Goal: Task Accomplishment & Management: Use online tool/utility

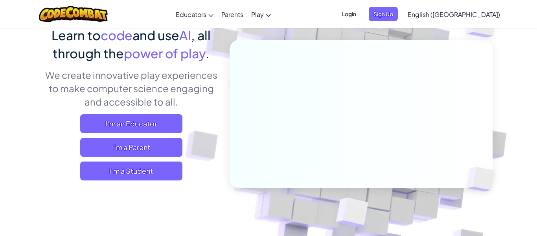
scroll to position [69, 0]
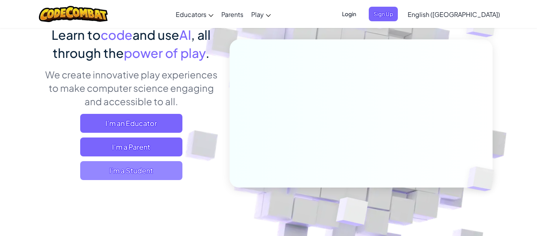
click at [116, 174] on span "I'm a Student" at bounding box center [131, 170] width 102 height 19
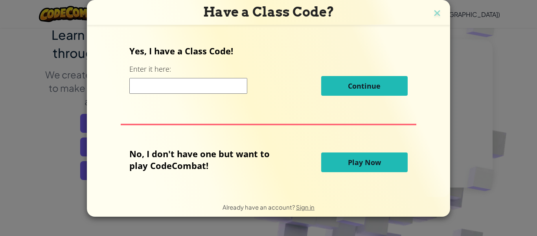
click at [348, 163] on span "Play Now" at bounding box center [364, 161] width 33 height 9
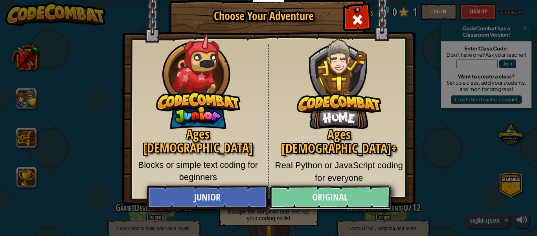
click at [345, 195] on link "Original" at bounding box center [329, 197] width 121 height 24
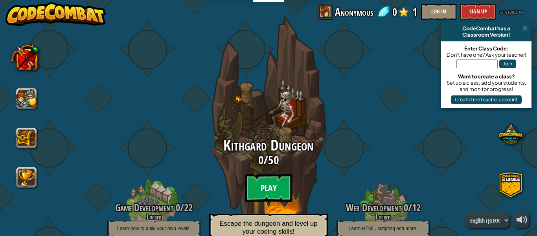
click at [282, 187] on btn "Play" at bounding box center [268, 187] width 47 height 28
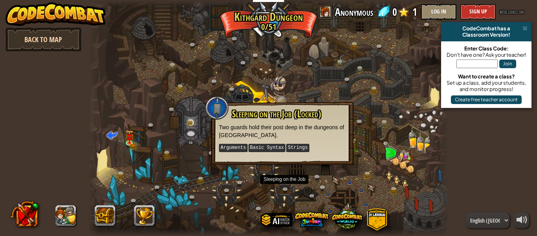
click at [60, 42] on link "Back to Map" at bounding box center [44, 40] width 76 height 24
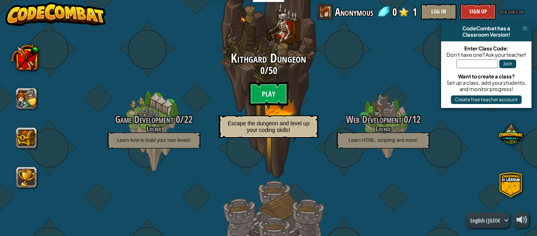
scroll to position [93, 0]
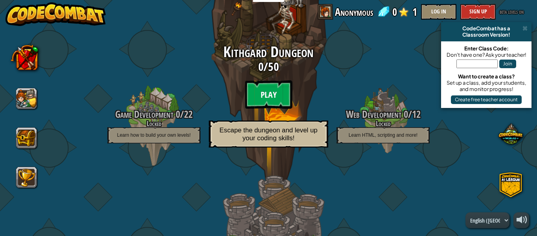
click at [279, 93] on btn "Play" at bounding box center [268, 94] width 47 height 28
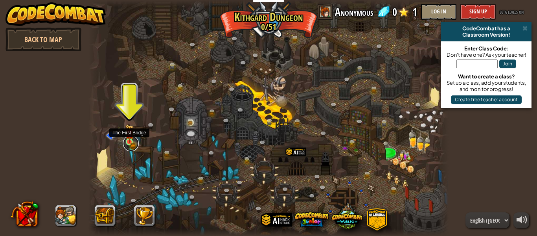
click at [130, 144] on link at bounding box center [131, 143] width 16 height 16
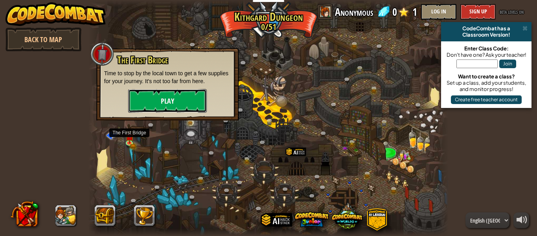
click at [179, 107] on button "Play" at bounding box center [167, 101] width 79 height 24
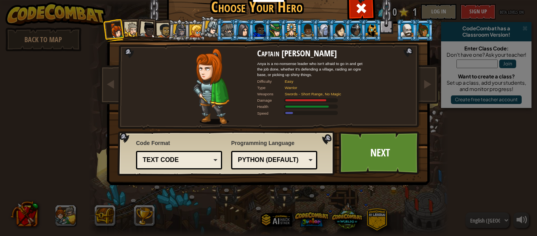
click at [205, 160] on div "Text code" at bounding box center [177, 159] width 68 height 9
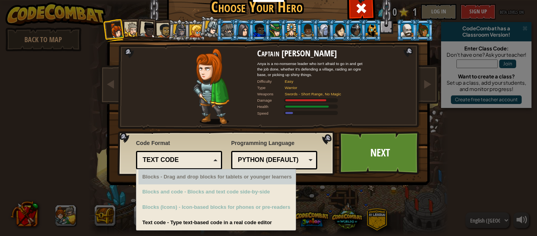
click at [194, 159] on div "Text code" at bounding box center [177, 159] width 68 height 9
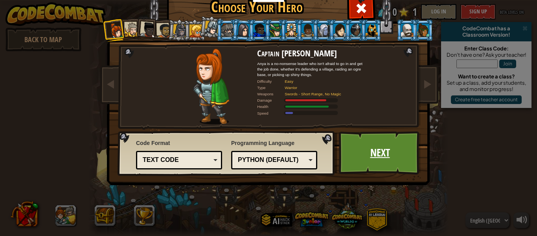
click at [395, 143] on link "Next" at bounding box center [380, 152] width 82 height 43
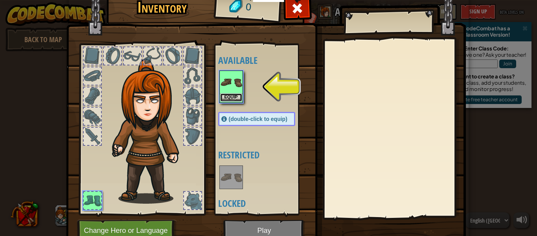
click at [225, 97] on button "Equip" at bounding box center [231, 97] width 22 height 8
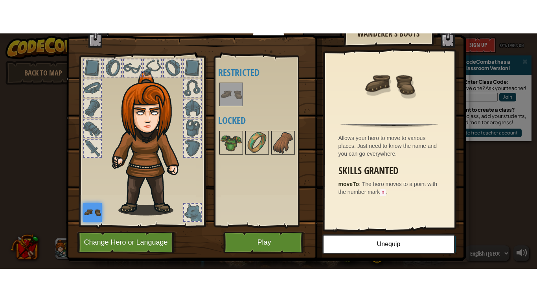
scroll to position [24, 0]
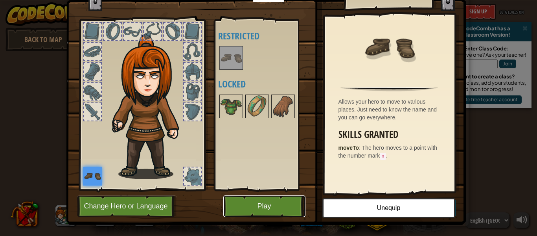
click at [265, 205] on button "Play" at bounding box center [264, 206] width 82 height 22
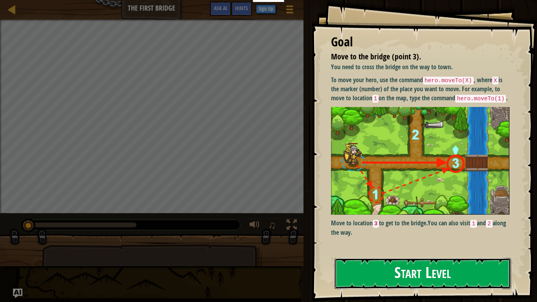
click at [456, 235] on button "Start Level" at bounding box center [423, 273] width 177 height 31
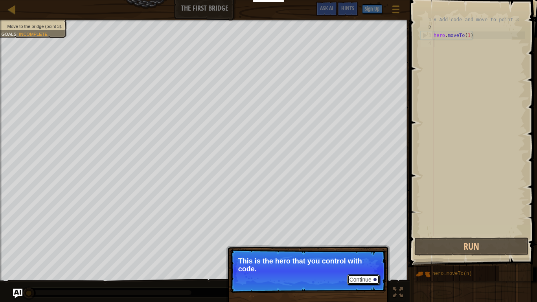
click at [376, 235] on button "Continue" at bounding box center [363, 280] width 33 height 10
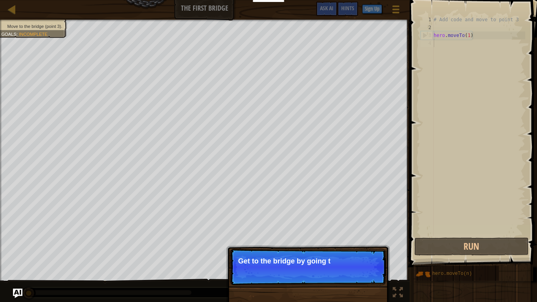
click at [372, 235] on p "Continue Get to the bridge by going t" at bounding box center [308, 267] width 156 height 36
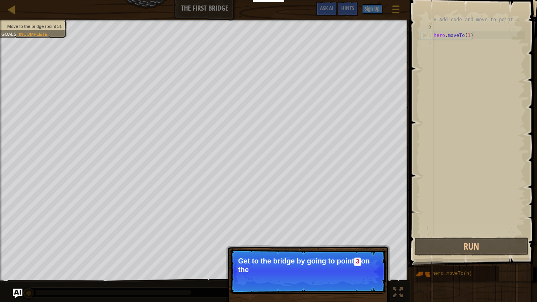
click at [372, 235] on p "Continue Get to the bridge by going to point 3 on the" at bounding box center [308, 271] width 156 height 45
click at [372, 235] on button "Continue" at bounding box center [363, 280] width 33 height 10
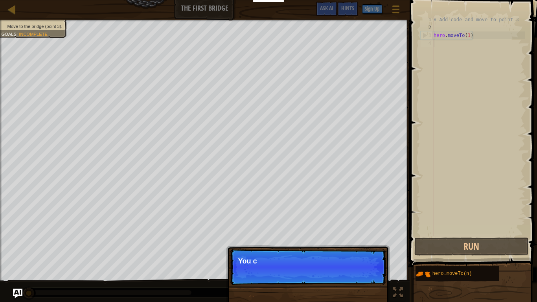
click at [372, 235] on p "Continue You c" at bounding box center [308, 267] width 156 height 36
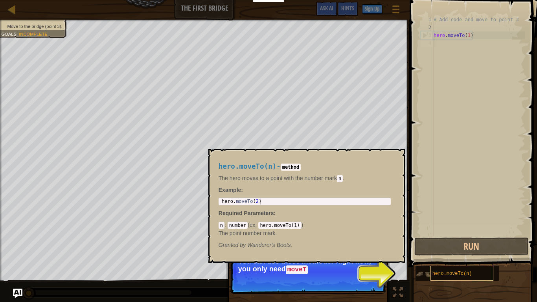
click at [451, 235] on div "hero.moveTo(n)" at bounding box center [462, 273] width 63 height 15
click at [279, 235] on p "Continue You can use these methods. Right now, you only need moveTo ." at bounding box center [308, 271] width 156 height 45
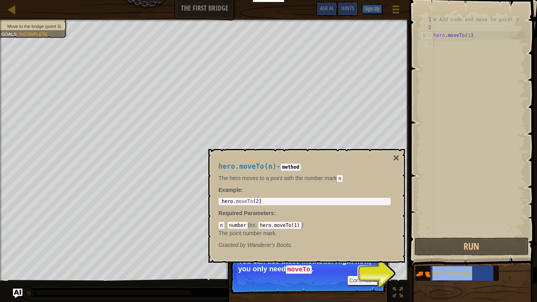
click at [341, 235] on p "Continue You can use these methods. Right now, you only need moveTo ." at bounding box center [308, 271] width 156 height 45
click at [358, 235] on button "Continue" at bounding box center [363, 280] width 33 height 10
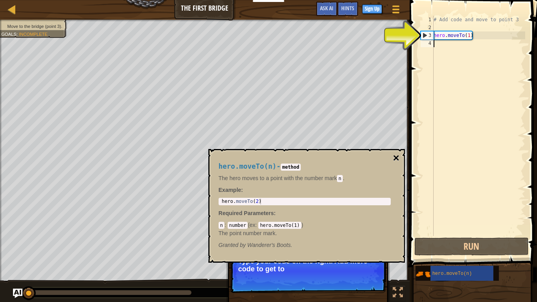
click at [395, 158] on button "×" at bounding box center [396, 158] width 6 height 11
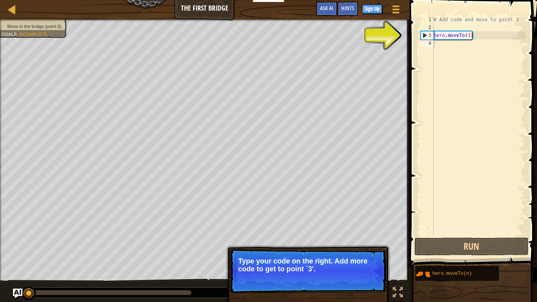
click at [337, 235] on div "Continue Type your code on the right. Add more code to get to point `3'." at bounding box center [308, 307] width 164 height 116
click at [331, 235] on p "Continue Type your code on the right. Add more code to get to point `3'." at bounding box center [308, 271] width 156 height 44
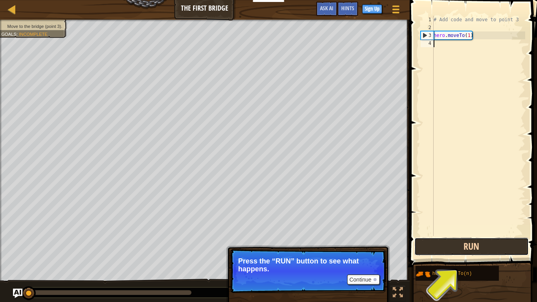
click at [440, 235] on button "Run" at bounding box center [472, 247] width 114 height 18
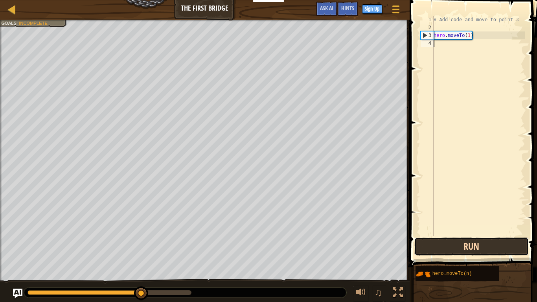
click at [440, 235] on button "Run" at bounding box center [472, 247] width 114 height 18
type textarea "hero.moveTo(1)"
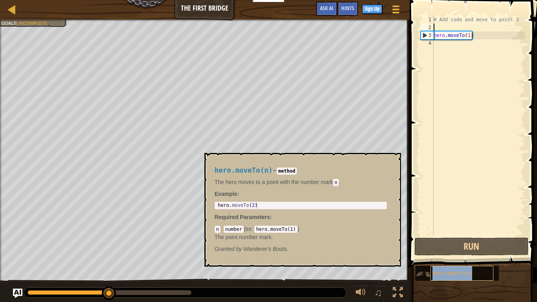
click at [445, 235] on span "hero.moveTo(n)" at bounding box center [453, 274] width 40 height 6
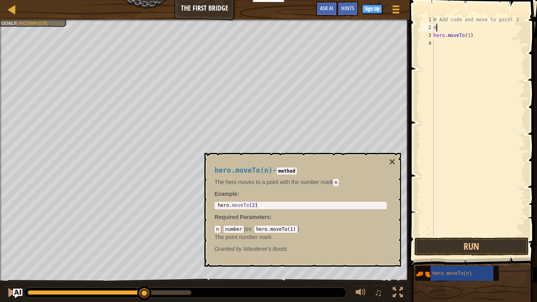
type textarea "n\"
click at [392, 162] on button "×" at bounding box center [392, 162] width 6 height 11
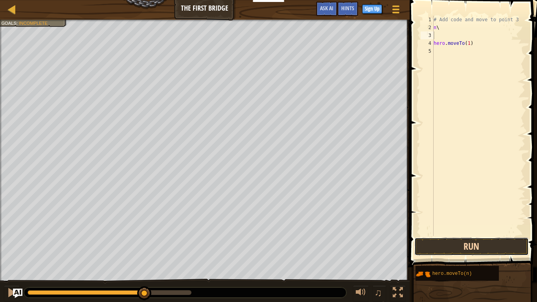
click at [449, 235] on button "Run" at bounding box center [472, 247] width 114 height 18
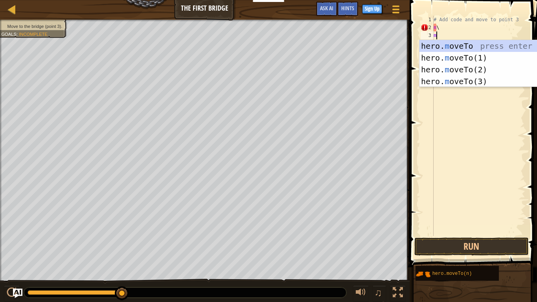
scroll to position [4, 0]
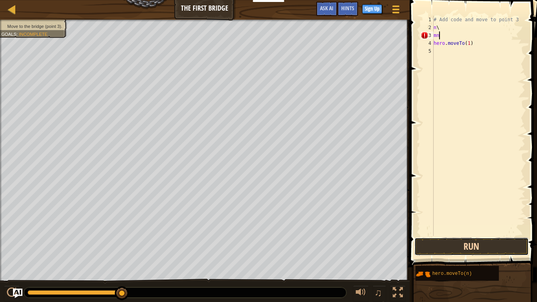
click at [495, 235] on button "Run" at bounding box center [472, 247] width 114 height 18
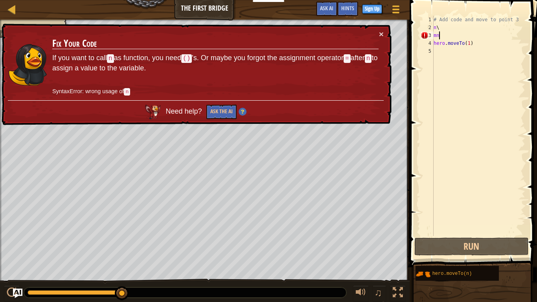
type textarea "m"
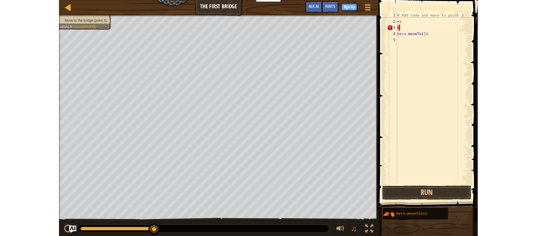
scroll to position [4, 0]
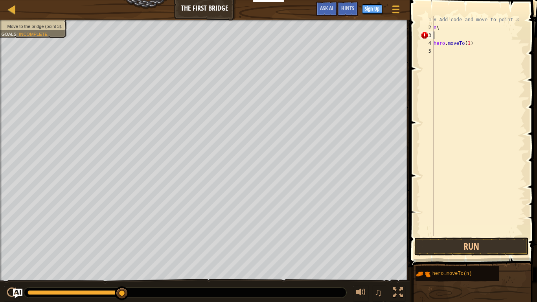
type textarea "="
click at [449, 235] on button "Run" at bounding box center [472, 247] width 114 height 18
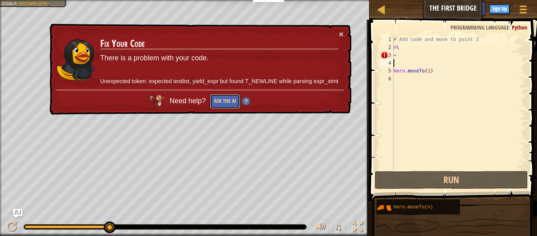
click at [238, 101] on button "Ask the AI" at bounding box center [225, 101] width 30 height 15
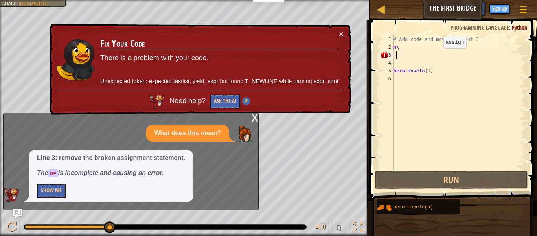
click at [437, 56] on div "# Add code and move to point 3 n \ = hero . moveTo ( 1 )" at bounding box center [458, 109] width 133 height 149
type textarea "="
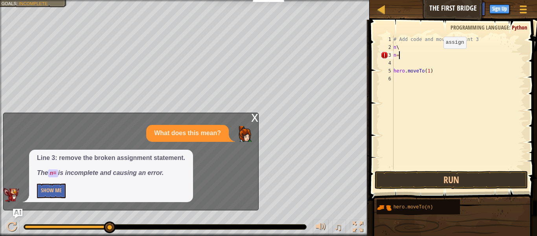
scroll to position [4, 0]
type textarea "n="
click at [61, 194] on button "Show Me" at bounding box center [51, 190] width 29 height 15
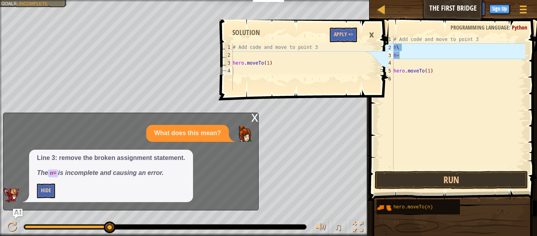
click at [61, 194] on p "Hide" at bounding box center [111, 190] width 148 height 15
click at [348, 31] on button "Apply =>" at bounding box center [343, 35] width 27 height 15
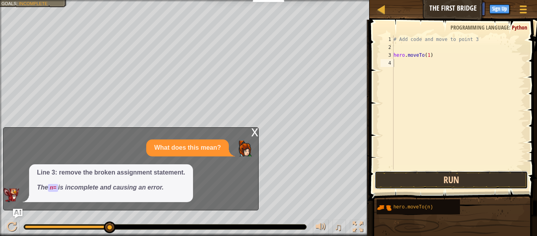
click at [391, 179] on button "Run" at bounding box center [451, 180] width 153 height 18
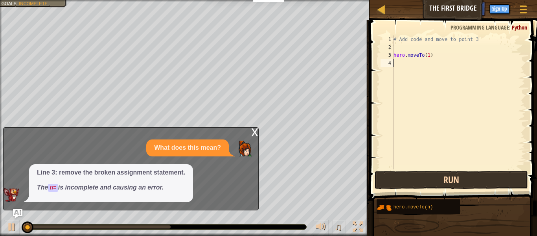
scroll to position [4, 0]
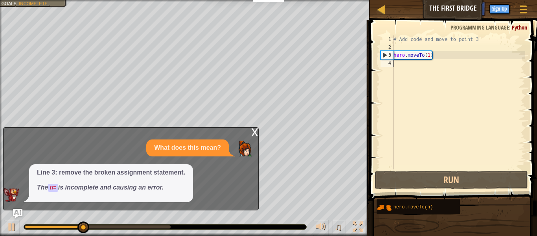
click at [254, 133] on div "x" at bounding box center [254, 131] width 7 height 8
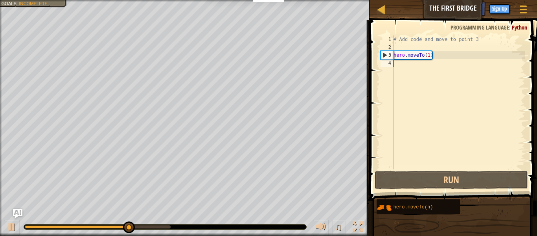
click at [434, 170] on span at bounding box center [454, 99] width 174 height 204
click at [439, 55] on div "# Add code and move to point 3 hero . moveTo ( 1 )" at bounding box center [458, 109] width 133 height 149
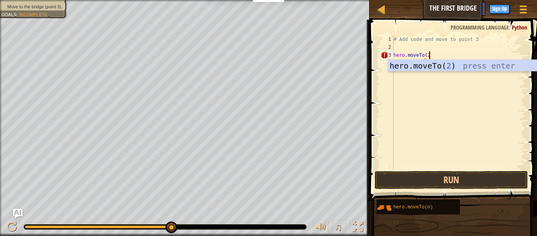
scroll to position [4, 5]
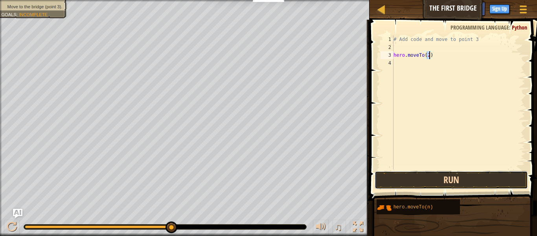
click at [476, 183] on button "Run" at bounding box center [451, 180] width 153 height 18
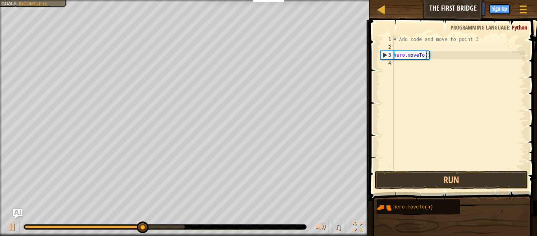
scroll to position [4, 5]
type textarea "hero.moveTo(3)"
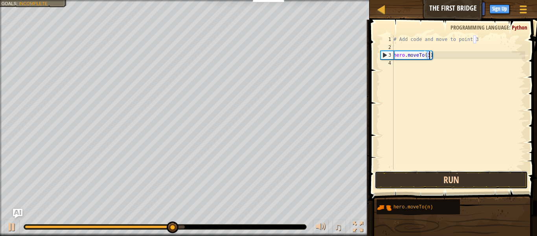
click at [431, 179] on button "Run" at bounding box center [451, 180] width 153 height 18
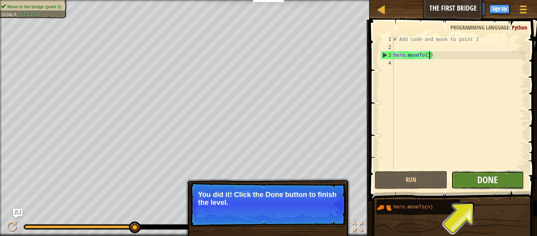
click at [494, 183] on span "Done" at bounding box center [488, 179] width 20 height 13
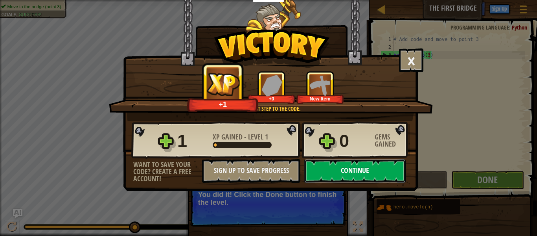
click at [363, 166] on button "Continue" at bounding box center [354, 171] width 101 height 24
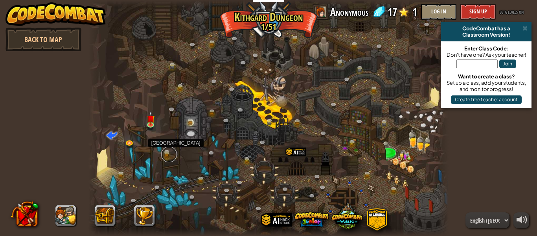
click at [171, 149] on link at bounding box center [169, 154] width 16 height 16
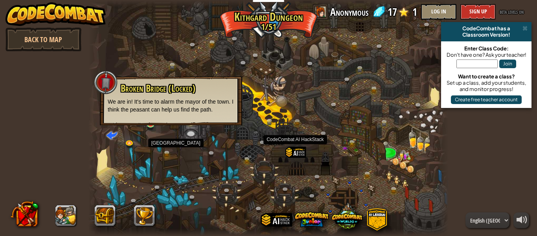
click at [295, 149] on div at bounding box center [296, 159] width 20 height 26
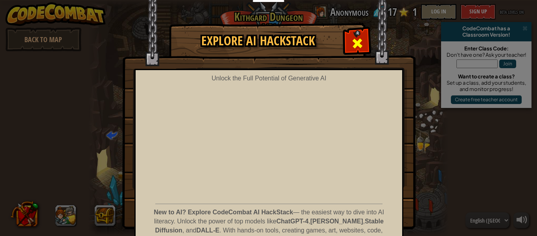
click at [351, 42] on div at bounding box center [357, 42] width 25 height 25
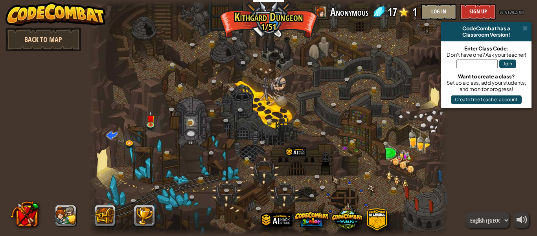
click at [72, 42] on link "Back to Map" at bounding box center [44, 40] width 76 height 24
click at [153, 122] on img at bounding box center [150, 114] width 8 height 19
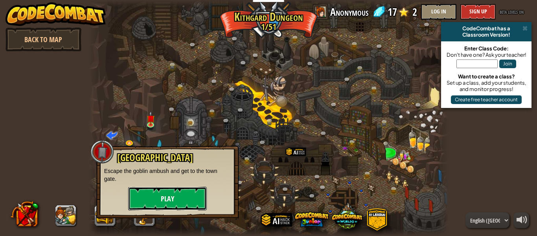
click at [182, 194] on button "Play" at bounding box center [167, 198] width 79 height 24
